Goal: Task Accomplishment & Management: Manage account settings

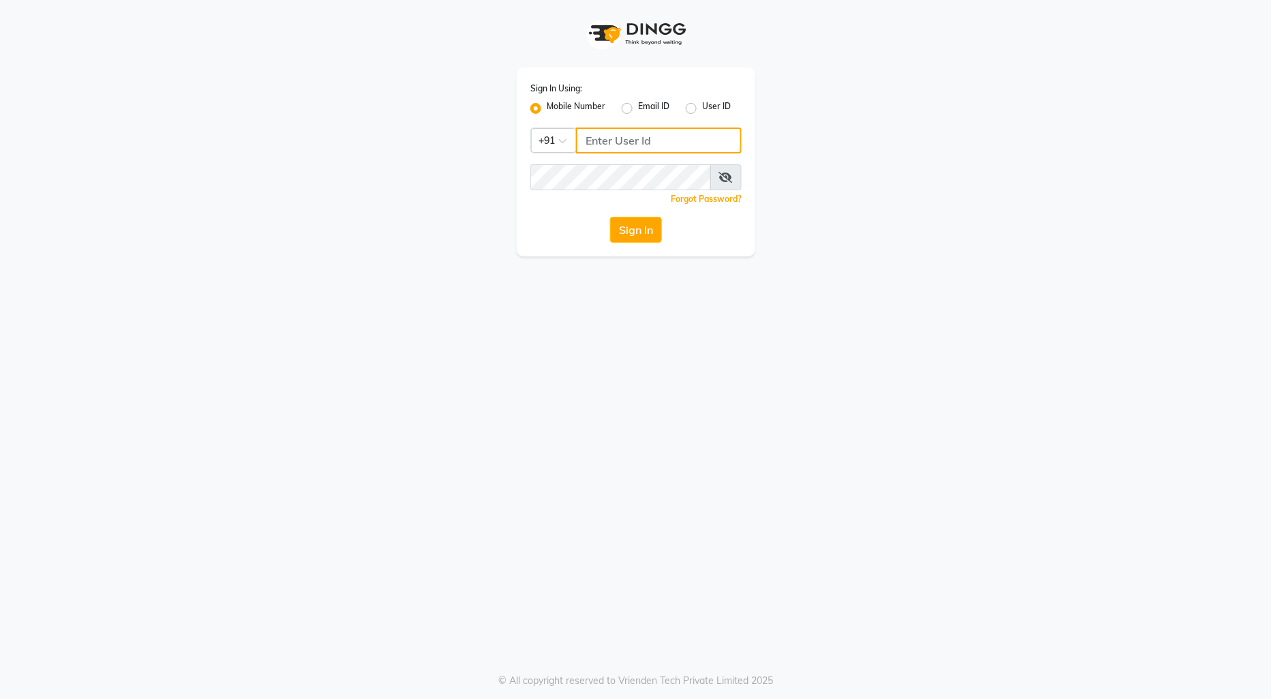
click at [615, 143] on input "Username" at bounding box center [659, 141] width 166 height 26
type input "9970179345"
click at [631, 229] on button "Sign In" at bounding box center [636, 230] width 52 height 26
